Goal: Task Accomplishment & Management: Use online tool/utility

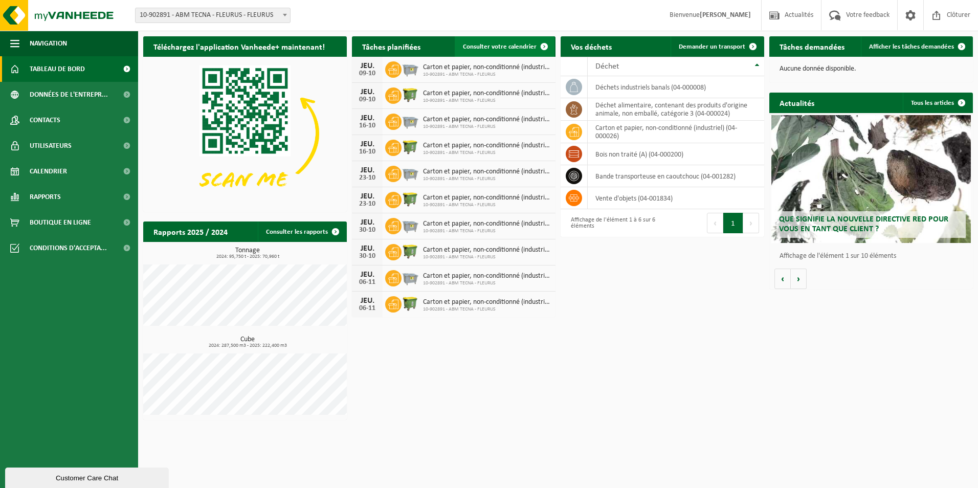
click at [518, 55] on link "Consulter votre calendrier" at bounding box center [505, 46] width 100 height 20
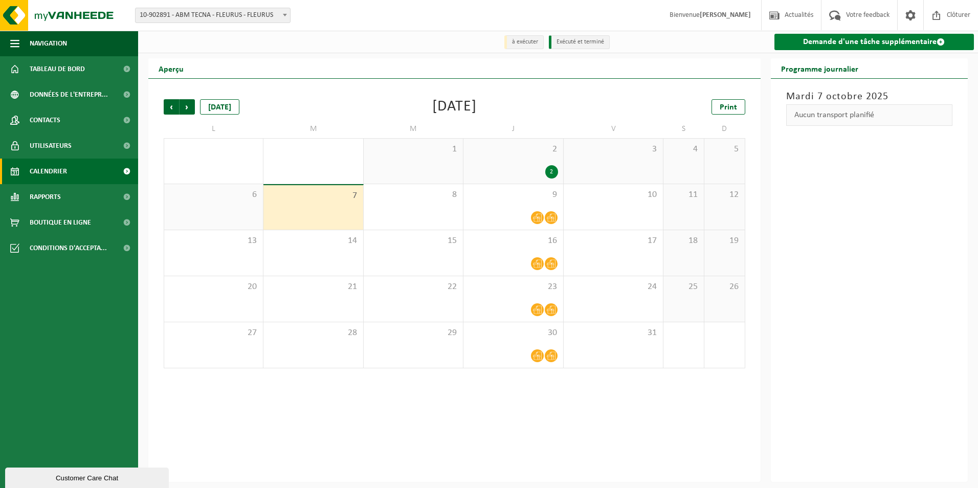
click at [832, 43] on link "Demande d'une tâche supplémentaire" at bounding box center [875, 42] width 200 height 16
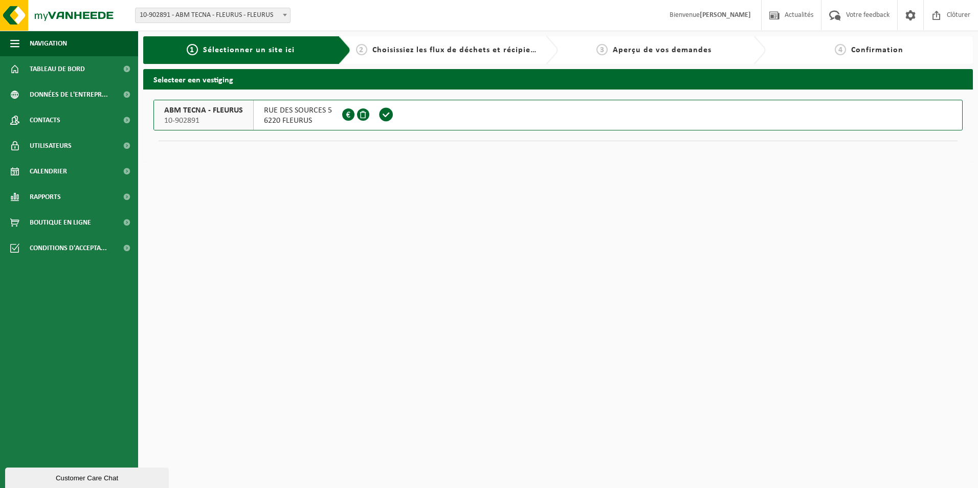
click at [281, 123] on span "6220 FLEURUS" at bounding box center [298, 121] width 68 height 10
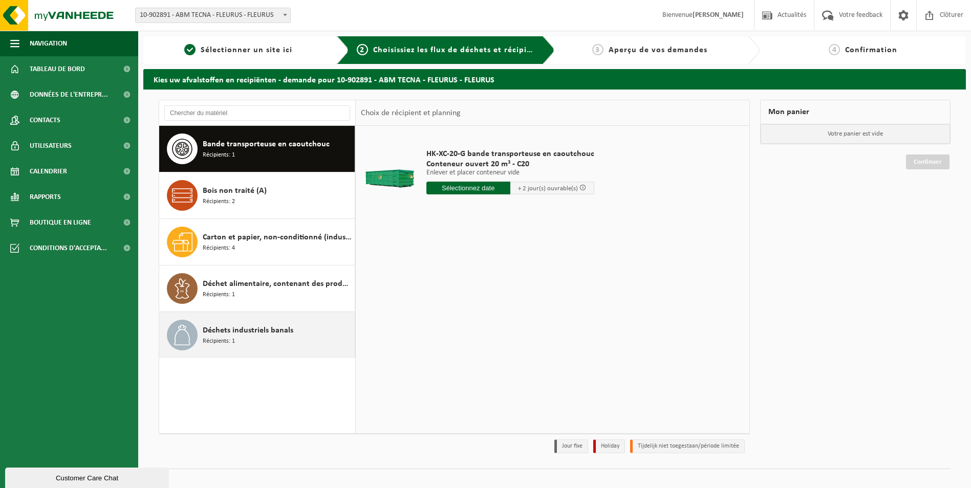
click at [268, 334] on span "Déchets industriels banals" at bounding box center [248, 330] width 91 height 12
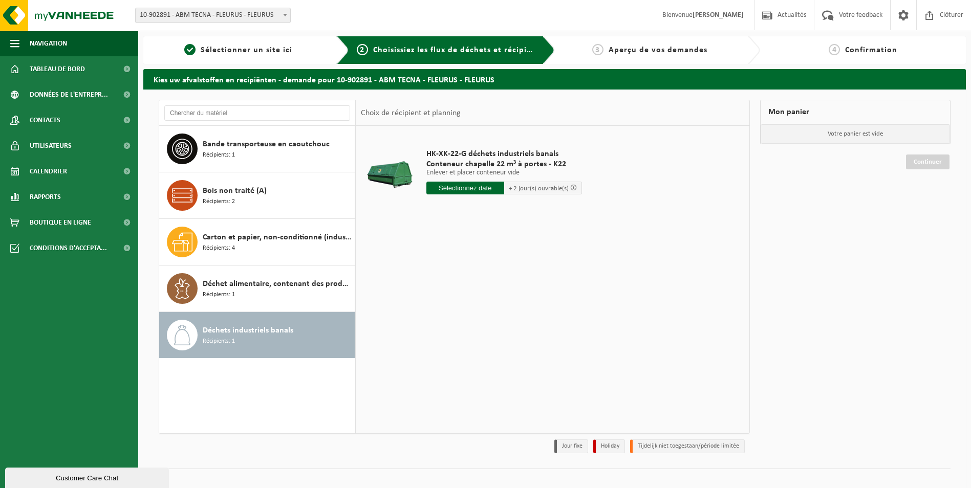
click at [468, 192] on input "text" at bounding box center [465, 188] width 78 height 13
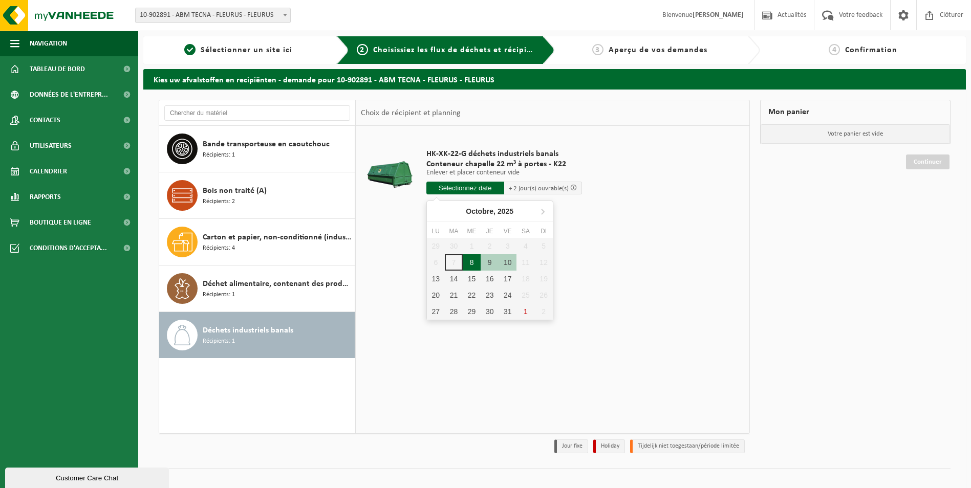
click at [468, 262] on div "8" at bounding box center [472, 262] width 18 height 16
type input "à partir de 2025-10-08"
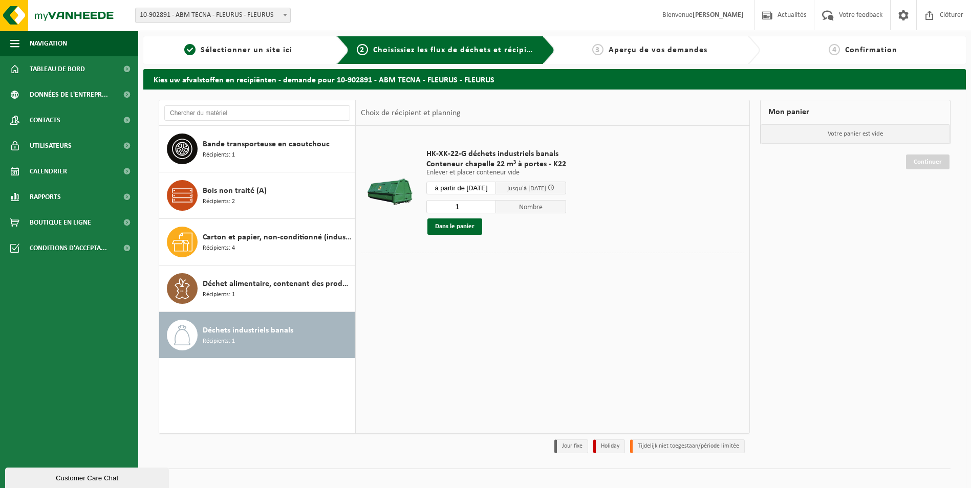
click at [468, 262] on div "8" at bounding box center [472, 266] width 18 height 16
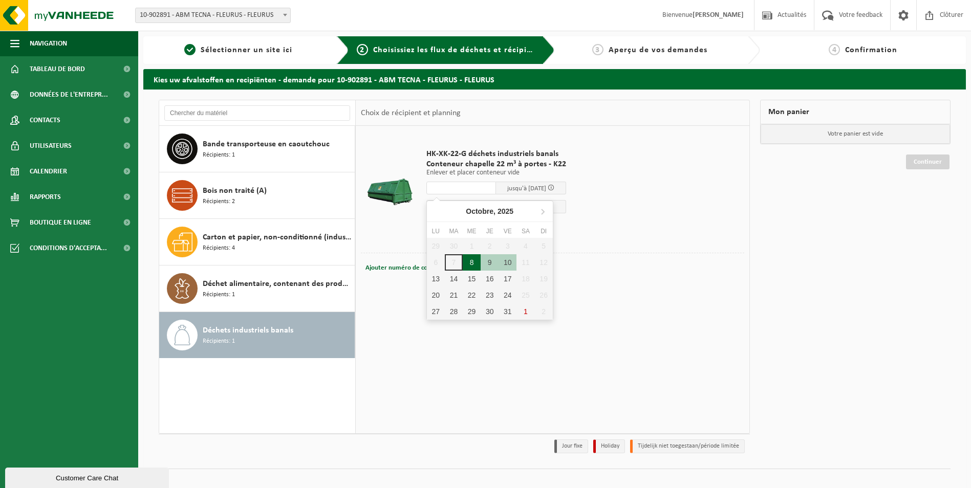
click at [473, 264] on div "8" at bounding box center [472, 262] width 18 height 16
type input "à partir de 2025-10-08"
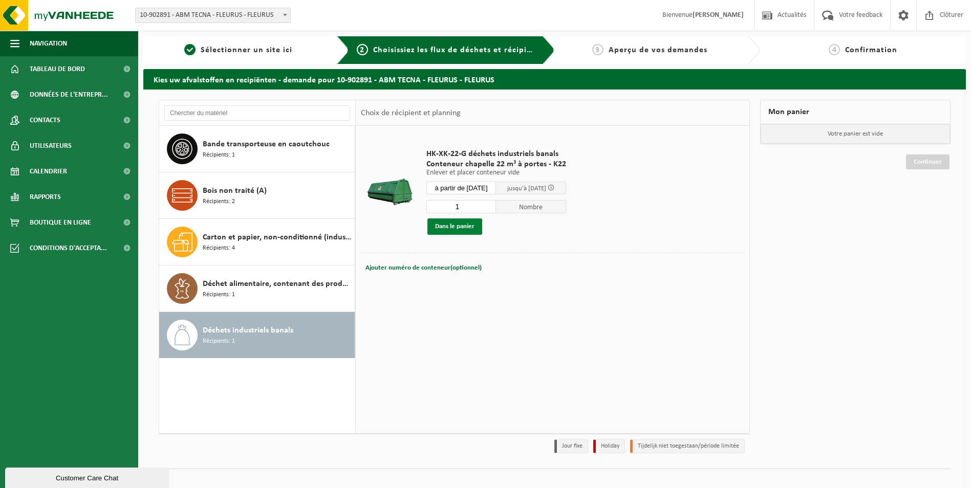
click at [464, 221] on button "Dans le panier" at bounding box center [454, 226] width 55 height 16
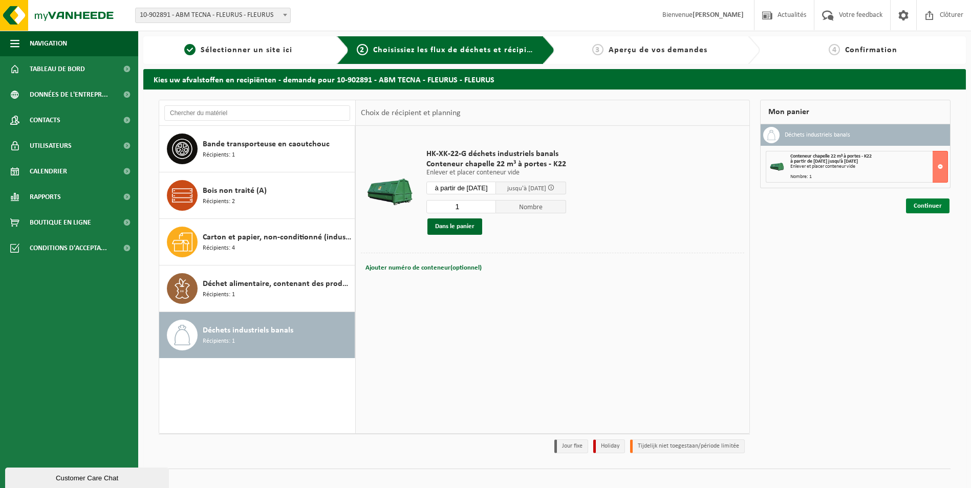
click at [935, 207] on link "Continuer" at bounding box center [927, 206] width 43 height 15
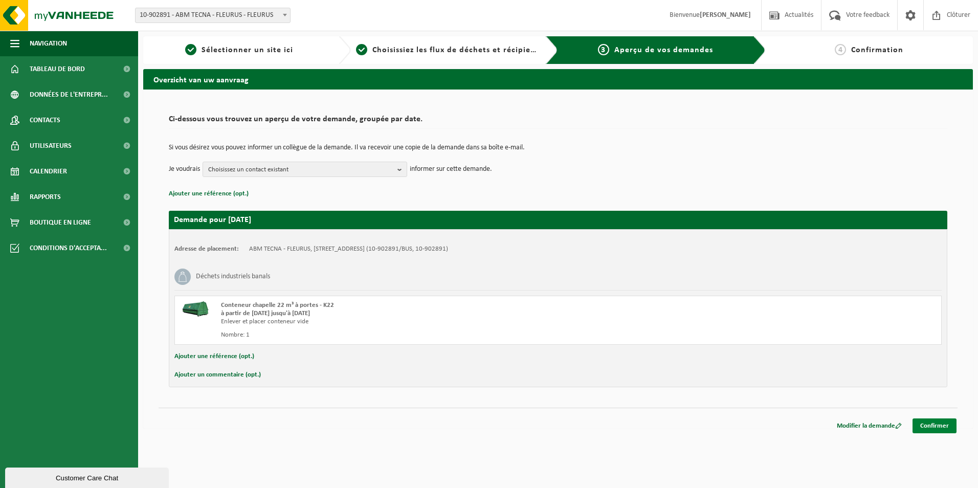
click at [939, 423] on link "Confirmer" at bounding box center [935, 426] width 44 height 15
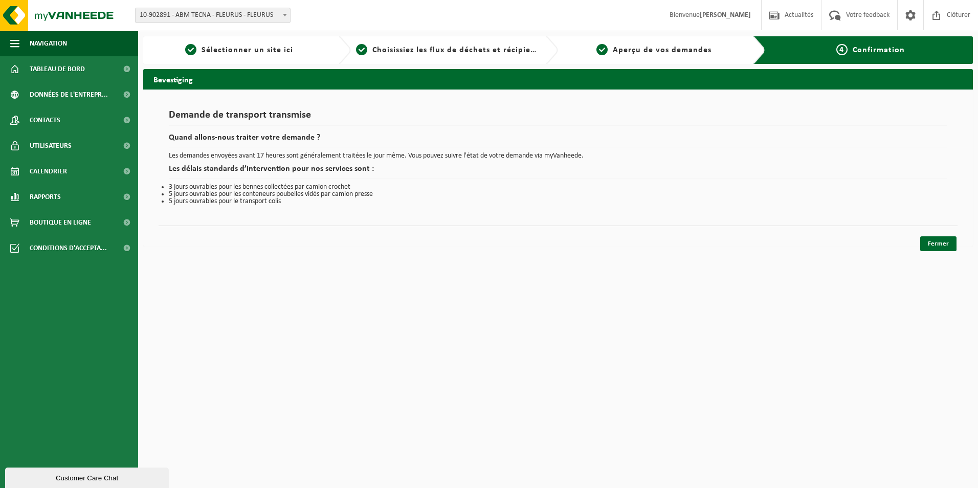
click at [957, 244] on div "Fermer" at bounding box center [938, 243] width 38 height 15
click at [952, 246] on link "Fermer" at bounding box center [938, 243] width 36 height 15
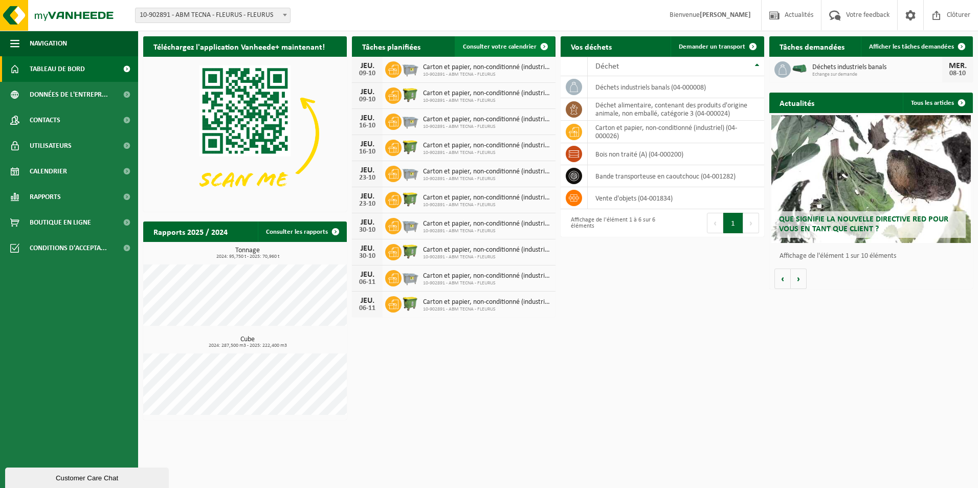
click at [503, 48] on span "Consulter votre calendrier" at bounding box center [500, 46] width 74 height 7
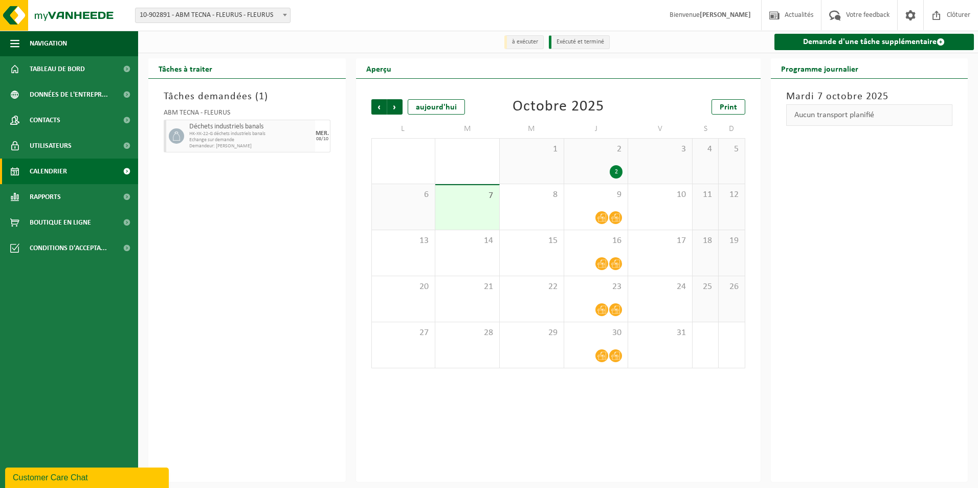
click at [261, 15] on span "10-902891 - ABM TECNA - FLEURUS - FLEURUS" at bounding box center [213, 15] width 155 height 14
select select "133076"
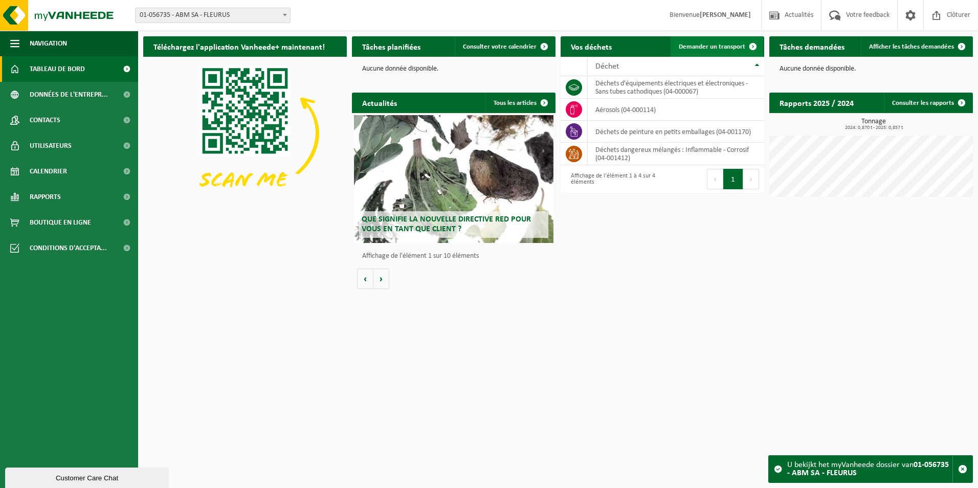
click at [688, 48] on span "Demander un transport" at bounding box center [712, 46] width 67 height 7
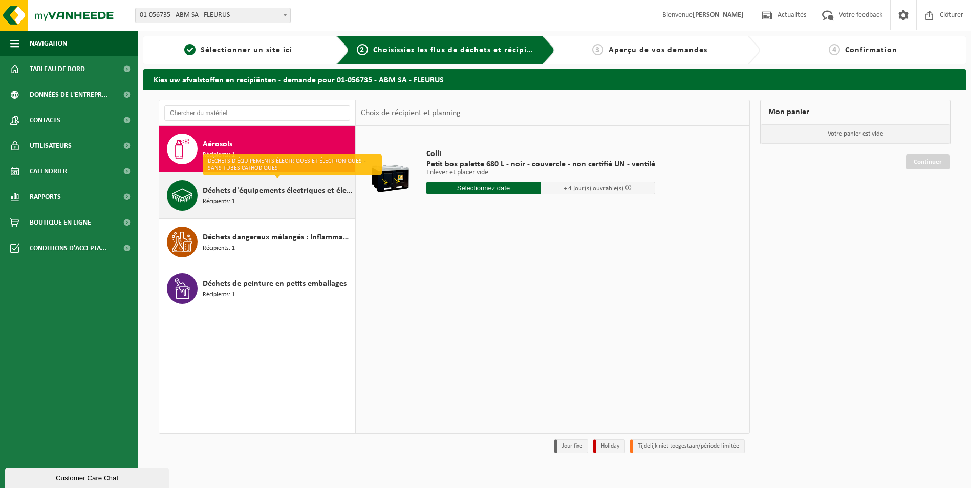
click at [288, 208] on div "Déchets d'équipements électriques et électroniques - Sans tubes cathodiques Réc…" at bounding box center [277, 195] width 149 height 31
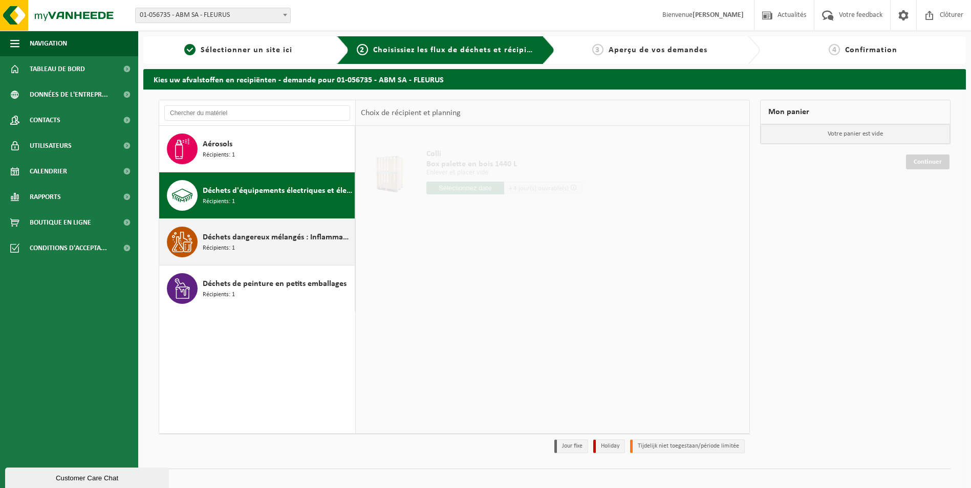
click at [284, 243] on span "Déchets dangereux mélangés : Inflammable - Corrosif" at bounding box center [277, 237] width 149 height 12
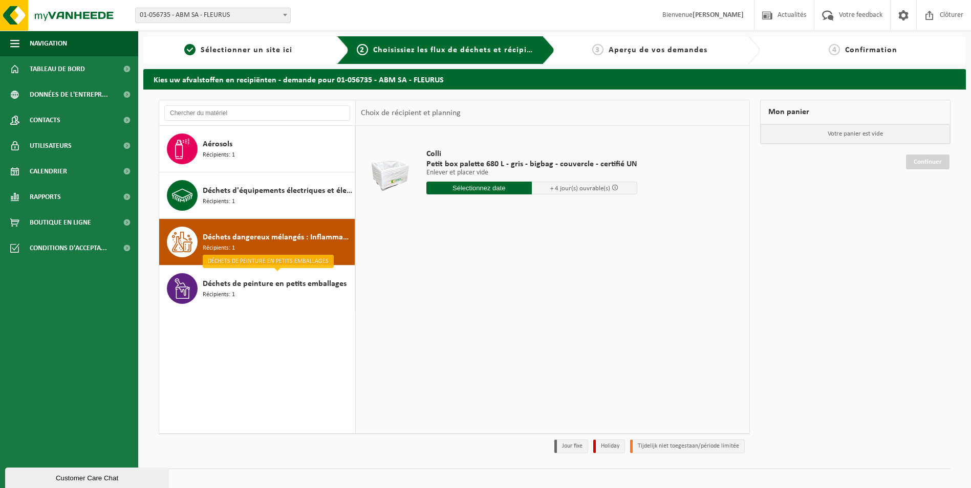
click at [499, 190] on input "text" at bounding box center [478, 188] width 105 height 13
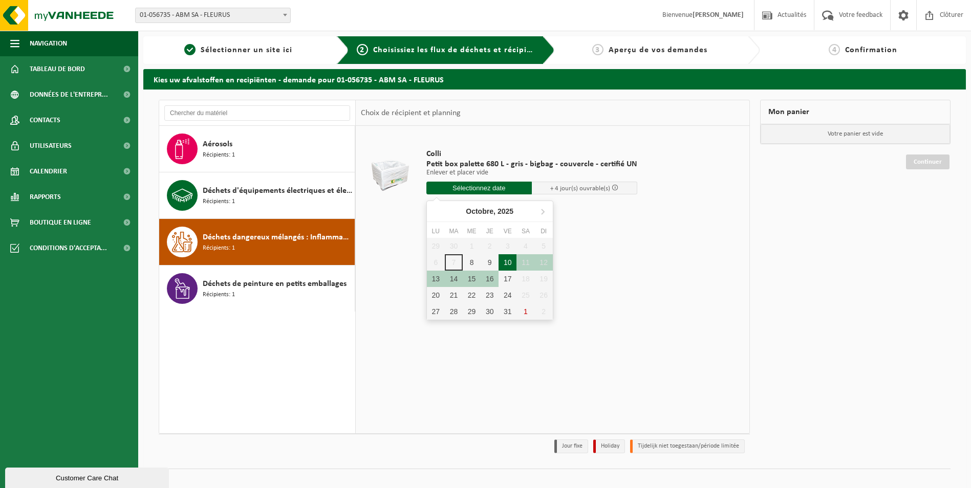
click at [503, 262] on div "10" at bounding box center [507, 262] width 18 height 16
type input "à partir de 2025-10-10"
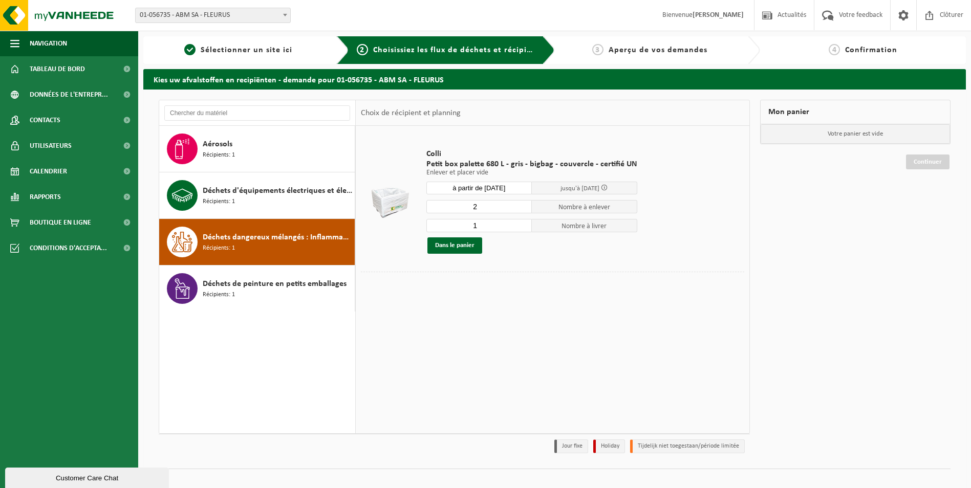
type input "2"
click at [521, 203] on input "2" at bounding box center [478, 206] width 105 height 13
type input "2"
click at [522, 224] on input "2" at bounding box center [478, 225] width 105 height 13
click at [470, 245] on button "Dans le panier" at bounding box center [454, 245] width 55 height 16
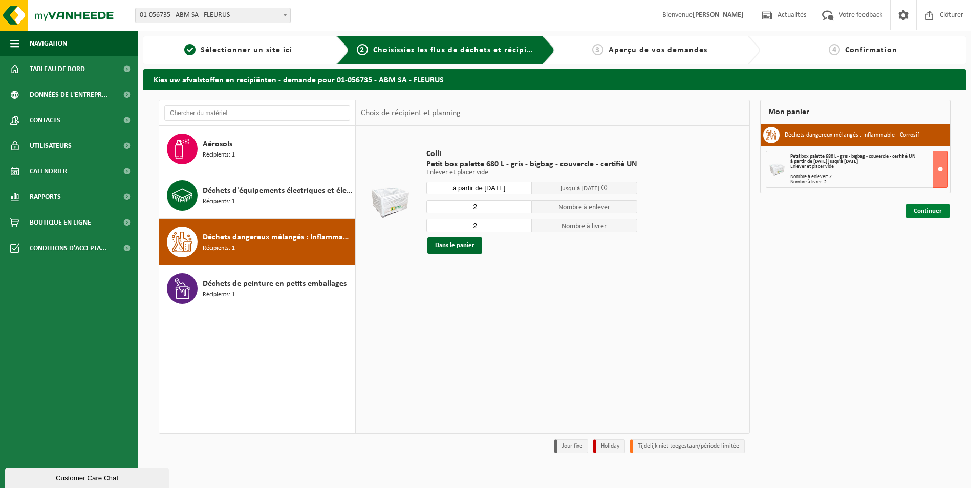
click at [924, 213] on link "Continuer" at bounding box center [927, 211] width 43 height 15
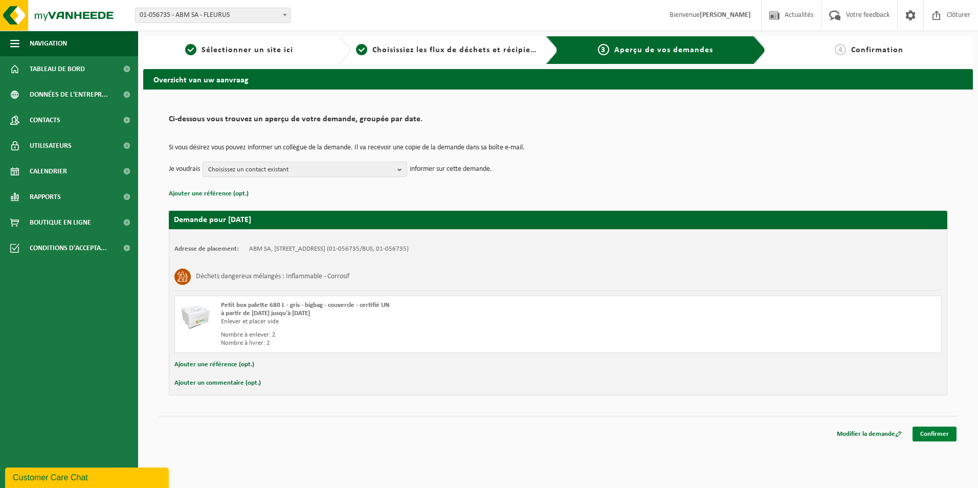
click at [929, 427] on link "Confirmer" at bounding box center [935, 434] width 44 height 15
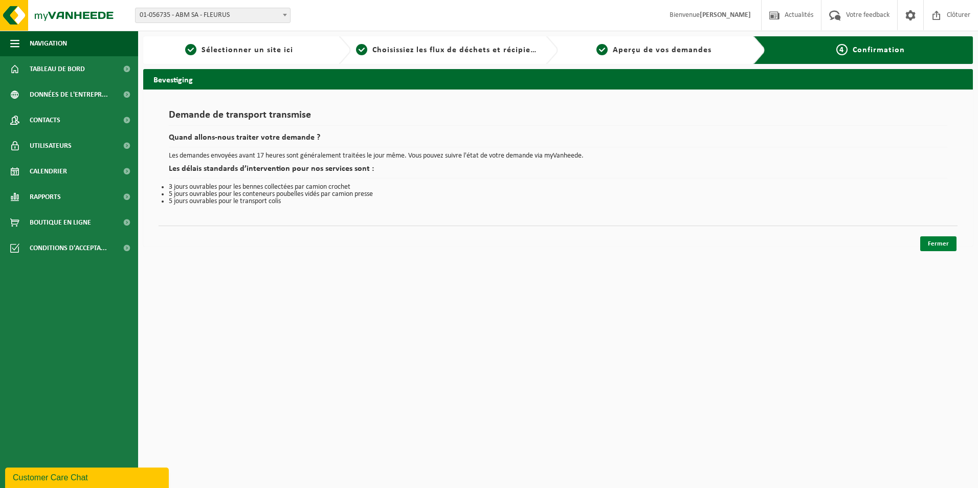
click at [932, 238] on link "Fermer" at bounding box center [938, 243] width 36 height 15
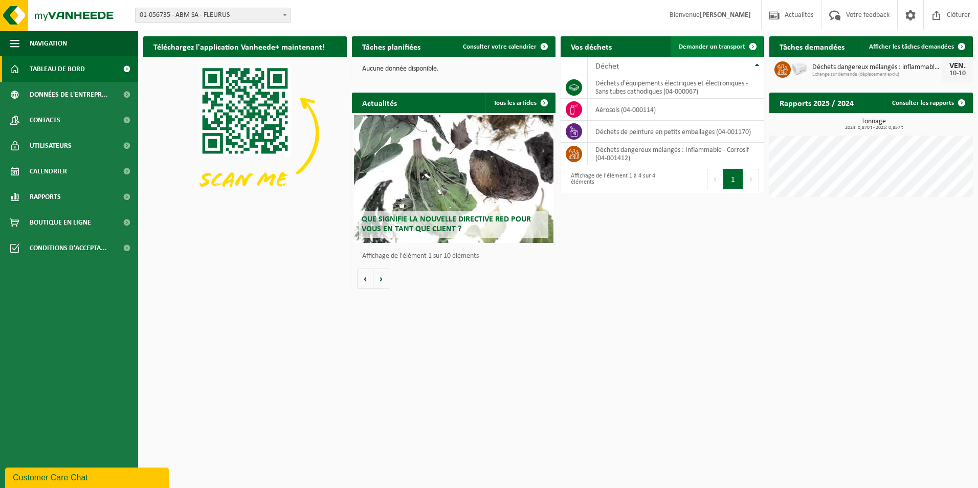
click at [684, 51] on link "Demander un transport" at bounding box center [717, 46] width 93 height 20
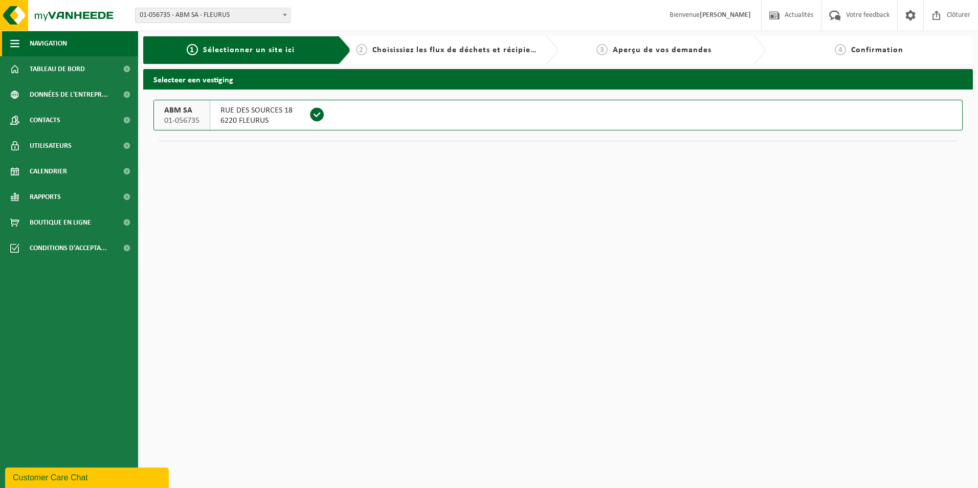
click at [81, 47] on button "Navigation" at bounding box center [69, 44] width 138 height 26
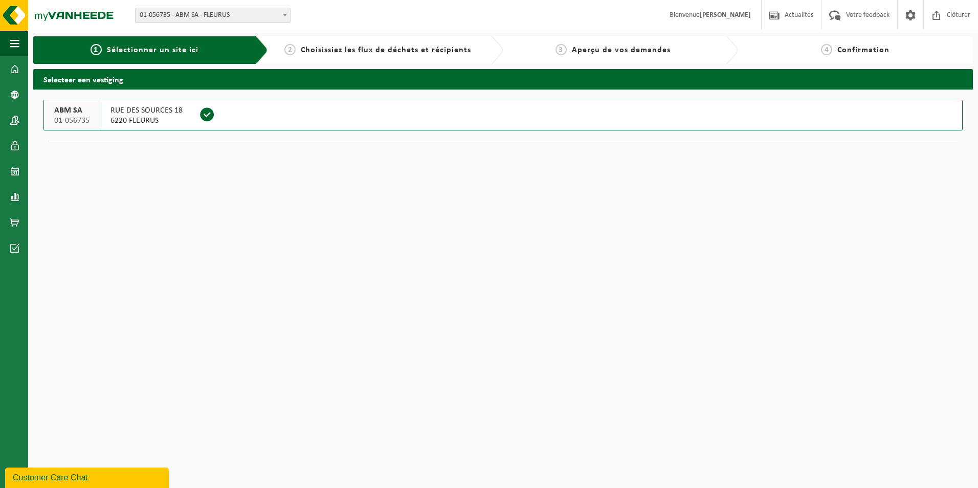
click at [196, 15] on span "01-056735 - ABM SA - FLEURUS" at bounding box center [213, 15] width 155 height 14
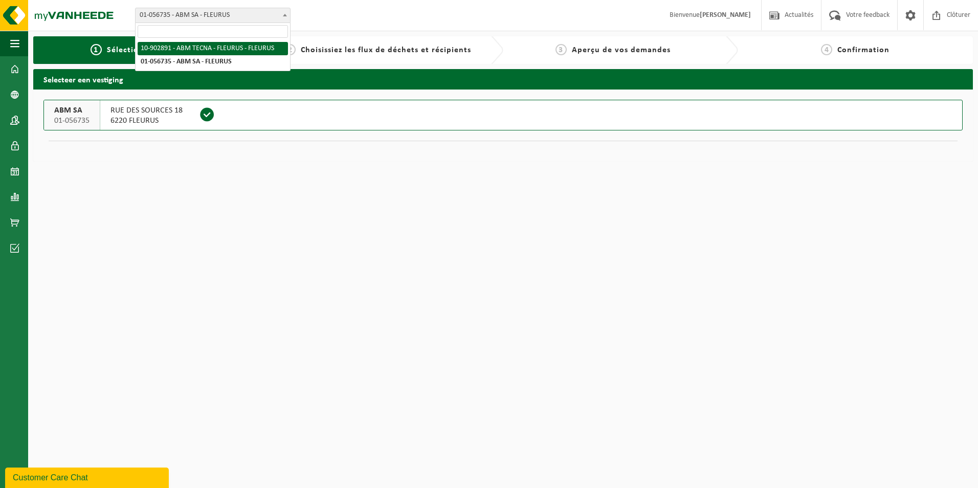
select select "121046"
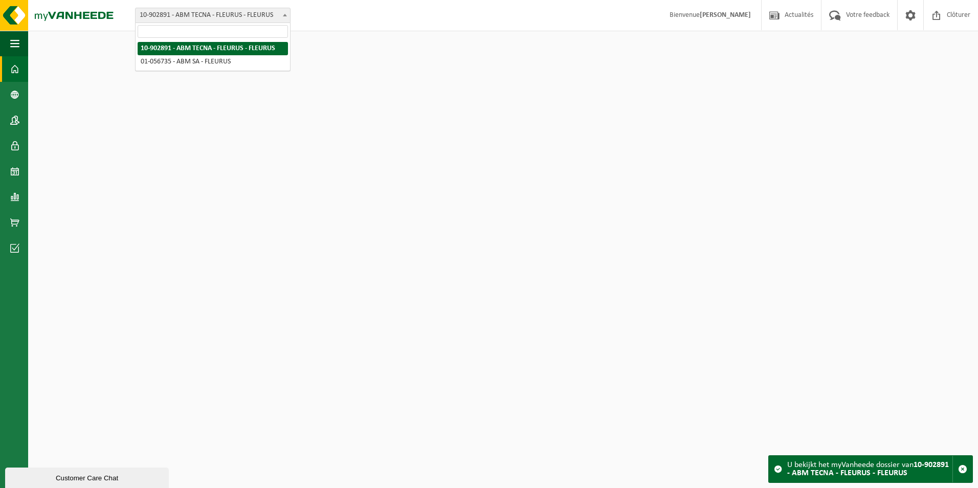
click at [205, 19] on span "10-902891 - ABM TECNA - FLEURUS - FLEURUS" at bounding box center [213, 15] width 155 height 14
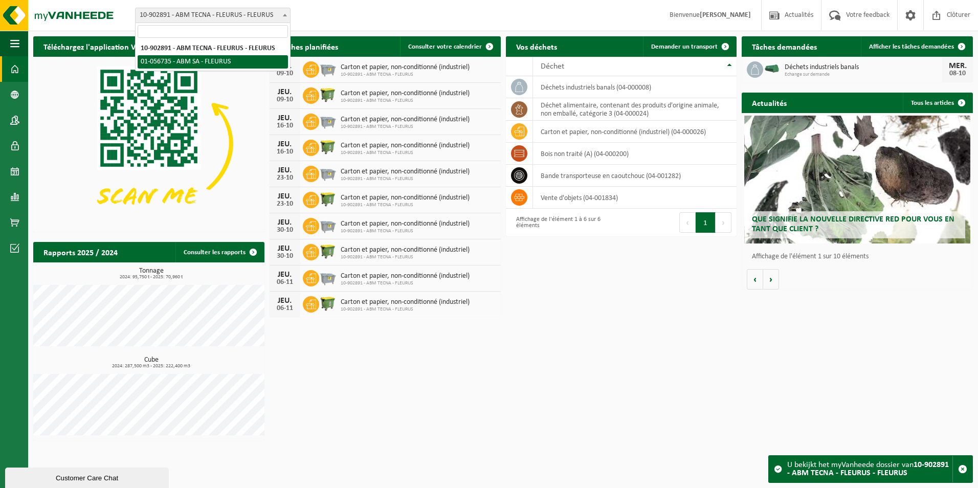
select select "133076"
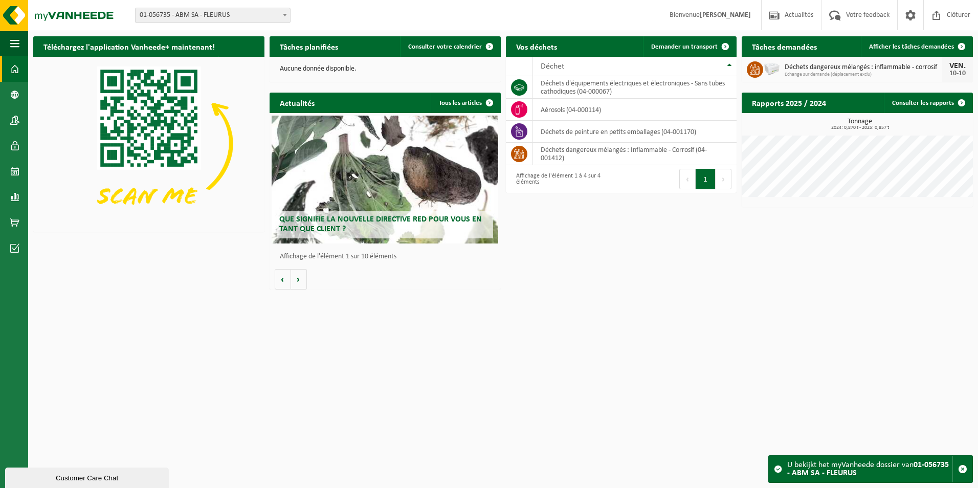
click at [194, 12] on span "01-056735 - ABM SA - FLEURUS" at bounding box center [213, 15] width 155 height 14
click at [186, 41] on span "10-902891 - ABM TECNA - FLEURUS - FLEURUS 01-056735 - ABM SA - FLEURUS" at bounding box center [213, 55] width 155 height 31
select select "121046"
